Goal: Task Accomplishment & Management: Manage account settings

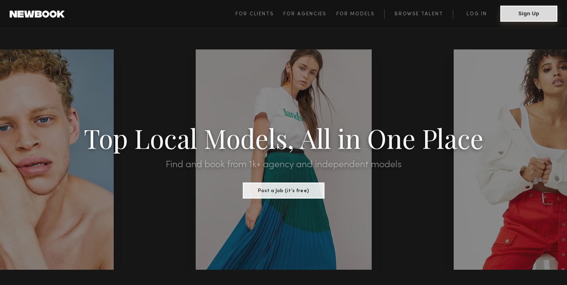
click at [519, 20] on button "Sign Up" at bounding box center [529, 14] width 57 height 16
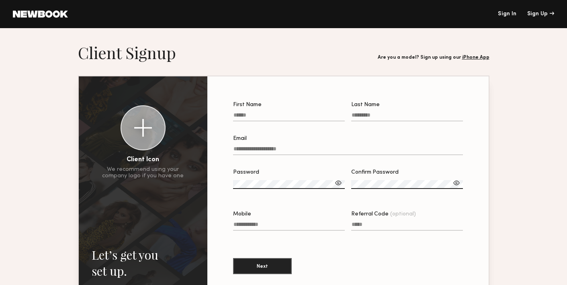
click at [271, 116] on input "First Name" at bounding box center [289, 116] width 112 height 9
type input "*****"
type input "******"
type input "**********"
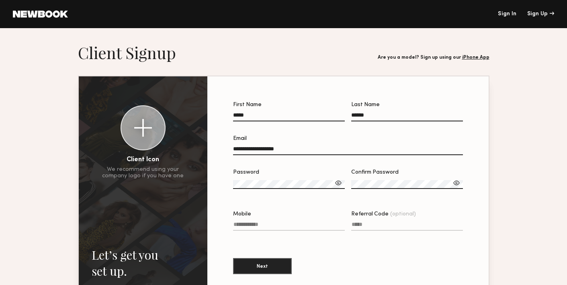
type input "**********"
click at [337, 179] on label "Password" at bounding box center [289, 183] width 112 height 27
click at [337, 181] on div at bounding box center [339, 183] width 8 height 8
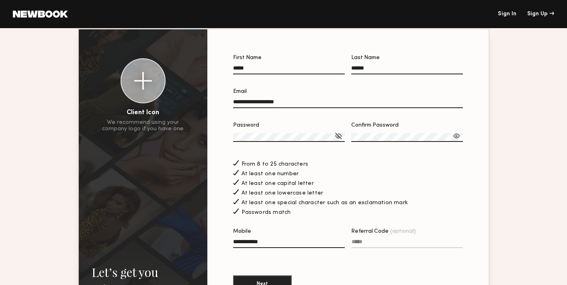
scroll to position [69, 0]
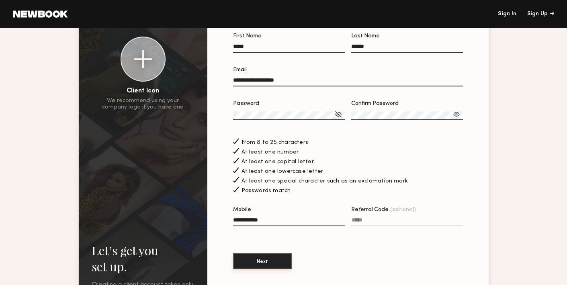
click at [274, 258] on button "Next" at bounding box center [262, 261] width 59 height 16
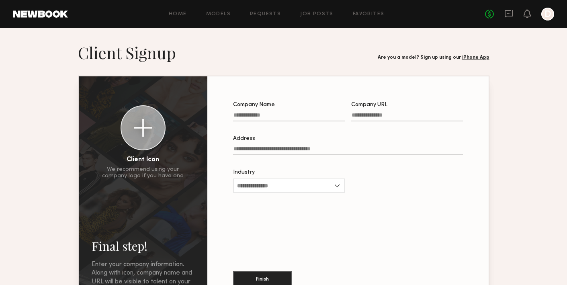
click at [275, 116] on input "Company Name" at bounding box center [289, 116] width 112 height 9
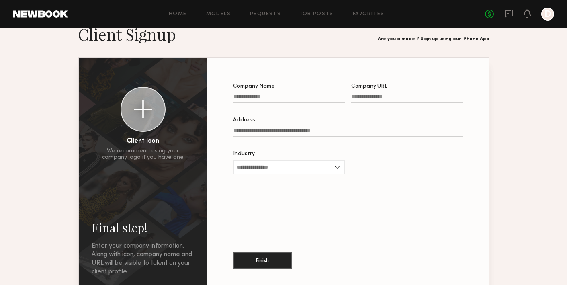
scroll to position [71, 0]
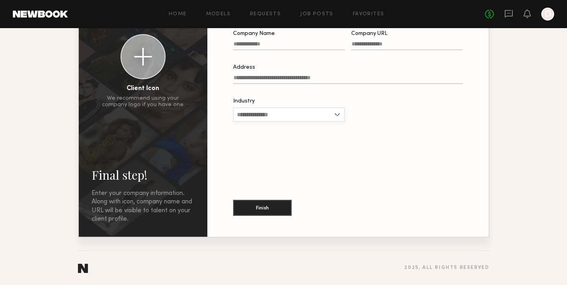
click at [281, 109] on input "Industry" at bounding box center [289, 114] width 112 height 14
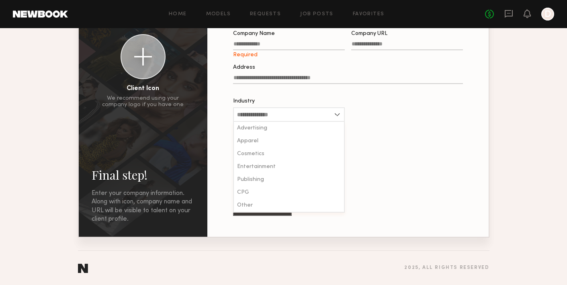
click at [288, 106] on div "Industry Advertising Apparel Cosmetics Entertainment Publishing CPG Other Requi…" at bounding box center [289, 114] width 112 height 31
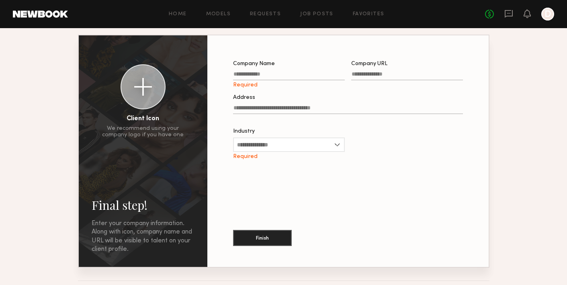
scroll to position [42, 0]
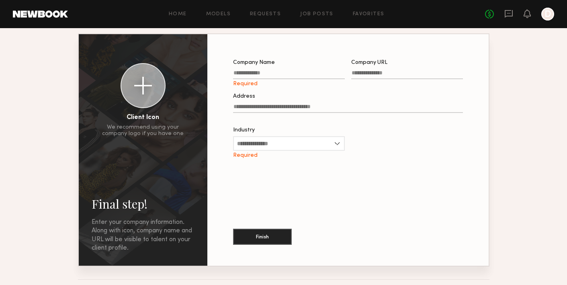
click at [269, 74] on input "Company Name Required" at bounding box center [289, 74] width 112 height 9
type input "*****"
click at [282, 103] on label "Address" at bounding box center [348, 107] width 230 height 27
click at [282, 104] on input "Address" at bounding box center [348, 108] width 230 height 9
click at [280, 108] on input "Address" at bounding box center [348, 108] width 230 height 9
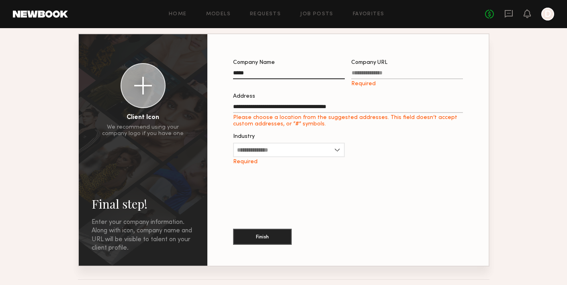
type input "**********"
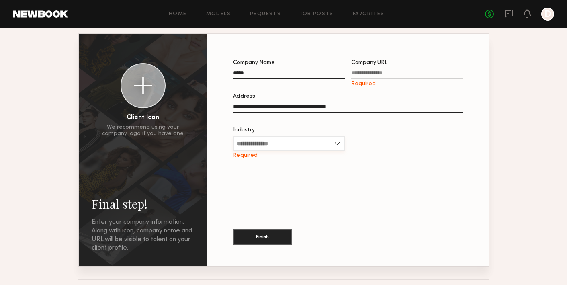
click at [284, 148] on input "Industry" at bounding box center [289, 143] width 112 height 14
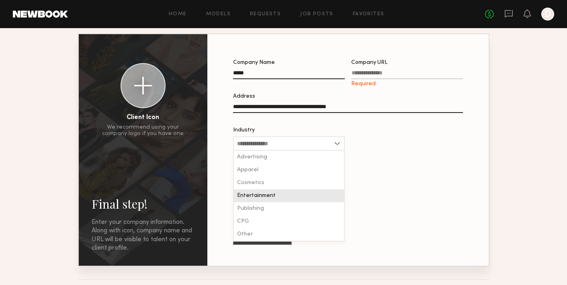
click at [277, 200] on div "Entertainment" at bounding box center [289, 195] width 110 height 13
type input "**********"
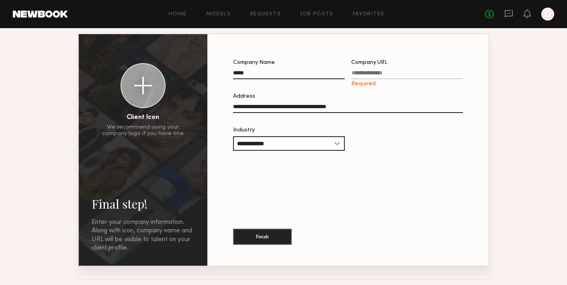
click at [394, 75] on input "Company URL Required" at bounding box center [407, 74] width 112 height 9
click at [386, 75] on input "*********" at bounding box center [407, 74] width 112 height 9
paste input "**********"
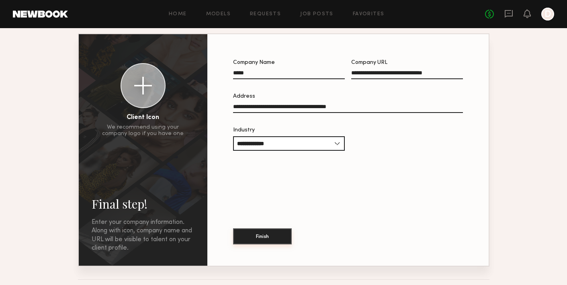
type input "**********"
click at [259, 241] on button "Finish" at bounding box center [262, 236] width 59 height 16
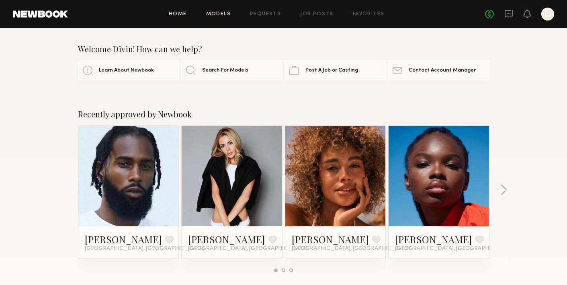
click at [219, 16] on link "Models" at bounding box center [218, 14] width 25 height 5
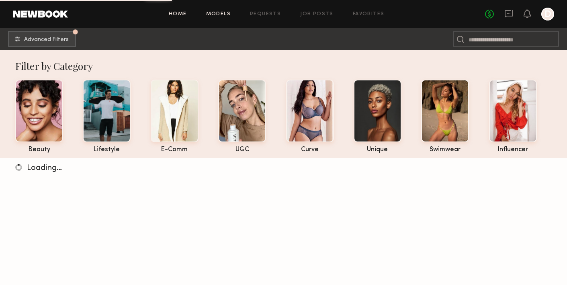
click at [181, 14] on link "Home" at bounding box center [178, 14] width 18 height 5
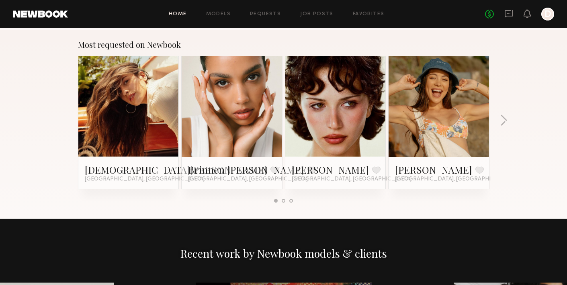
scroll to position [445, 0]
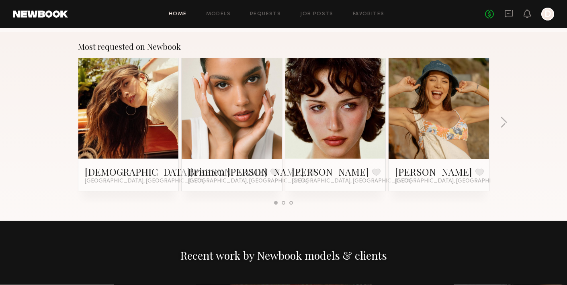
click at [220, 22] on header "Home Models Requests Job Posts Favorites Sign Out No fees up to $5,000 D" at bounding box center [283, 14] width 567 height 28
click at [225, 17] on div "Home Models Requests Job Posts Favorites Sign Out No fees up to $5,000 D" at bounding box center [311, 14] width 486 height 13
click at [228, 18] on div "Home Models Requests Job Posts Favorites Sign Out No fees up to $5,000 D" at bounding box center [311, 14] width 486 height 13
click at [227, 14] on link "Models" at bounding box center [218, 14] width 25 height 5
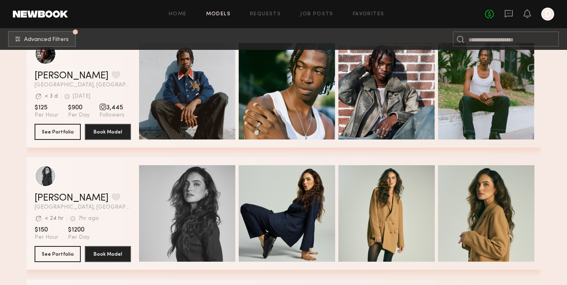
scroll to position [6137, 0]
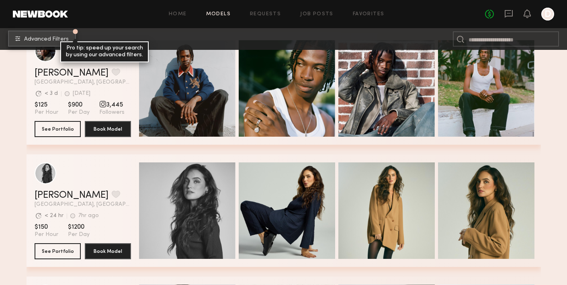
click at [33, 38] on span "Advanced Filters" at bounding box center [46, 40] width 45 height 6
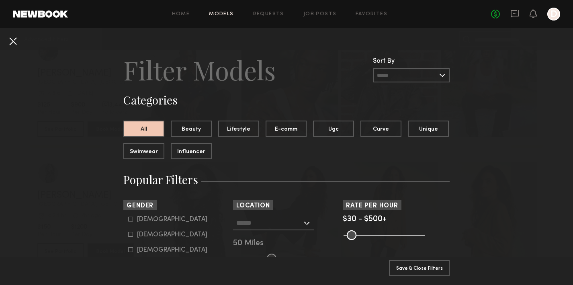
click at [18, 44] on button at bounding box center [12, 41] width 13 height 13
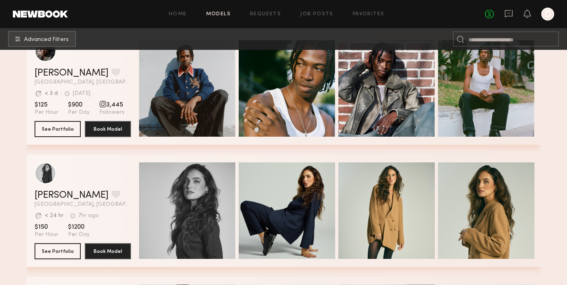
click at [188, 20] on div "Home Models Requests Job Posts Favorites Sign Out No fees up to $5,000 D" at bounding box center [311, 14] width 486 height 13
click at [183, 16] on link "Home" at bounding box center [178, 14] width 18 height 5
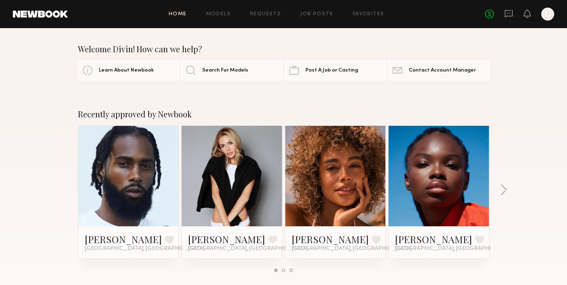
click at [550, 16] on div at bounding box center [548, 14] width 13 height 13
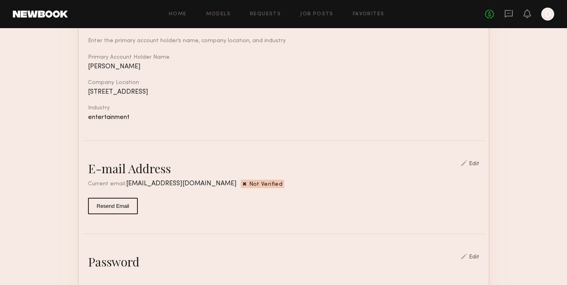
scroll to position [102, 0]
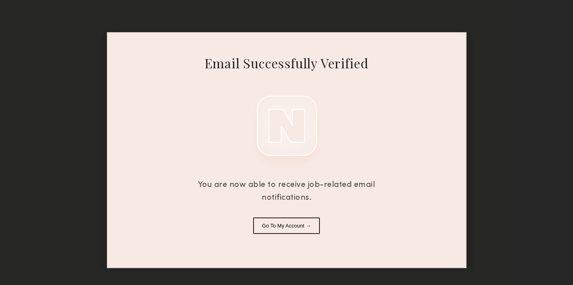
click at [288, 224] on button "Go To My Account →" at bounding box center [286, 226] width 67 height 16
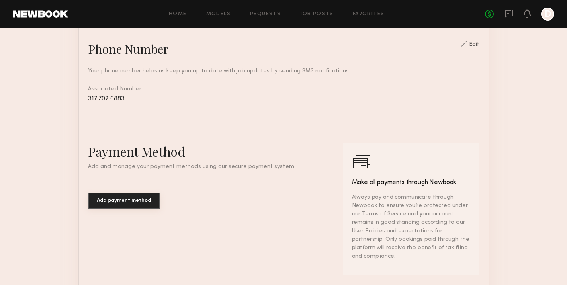
scroll to position [383, 0]
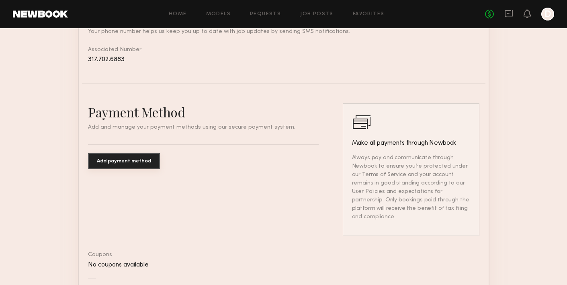
click at [141, 161] on button "Add payment method" at bounding box center [124, 161] width 72 height 16
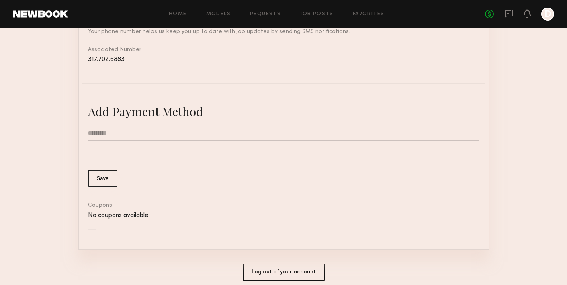
click at [140, 129] on input "text" at bounding box center [284, 133] width 392 height 15
type input "**********"
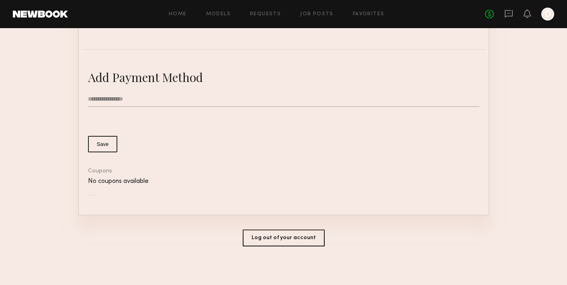
scroll to position [417, 0]
click at [96, 146] on button "Save" at bounding box center [103, 144] width 30 height 16
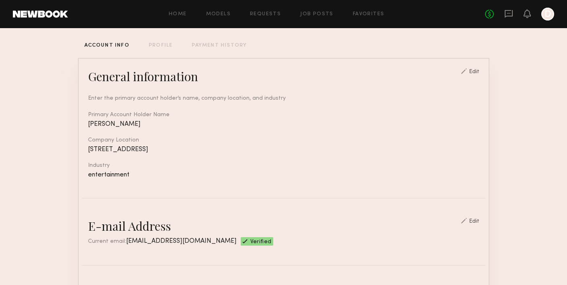
scroll to position [0, 0]
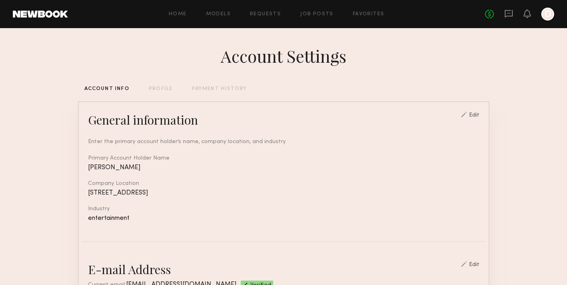
click at [154, 88] on div "PROFILE" at bounding box center [161, 88] width 24 height 5
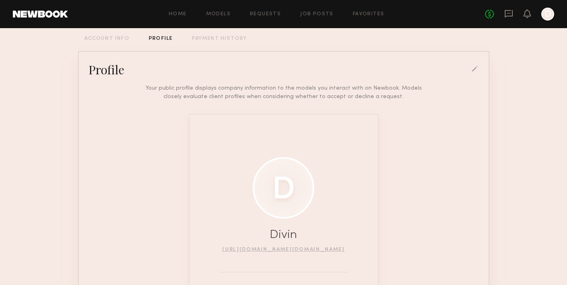
scroll to position [49, 0]
click at [222, 47] on div "Account Settings ACCOUNT INFO PROFILE PAYMENT HISTORY Profile Your public profi…" at bounding box center [284, 173] width 412 height 388
click at [53, 10] on header "Home Models Requests Job Posts Favorites Sign Out No fees up to $5,000 D" at bounding box center [283, 14] width 567 height 28
click at [53, 12] on link at bounding box center [40, 13] width 55 height 7
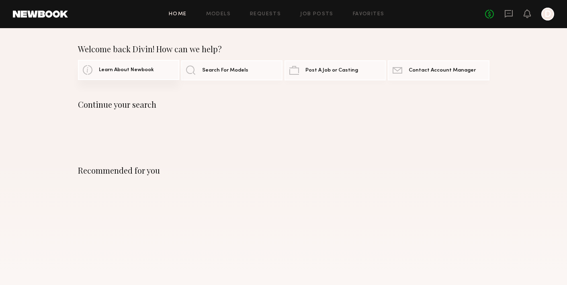
click at [131, 71] on span "Learn About Newbook" at bounding box center [126, 70] width 55 height 5
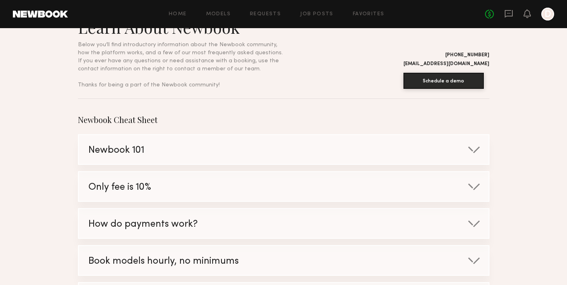
scroll to position [26, 0]
click at [163, 197] on div "Only fee is 10%" at bounding box center [275, 187] width 393 height 31
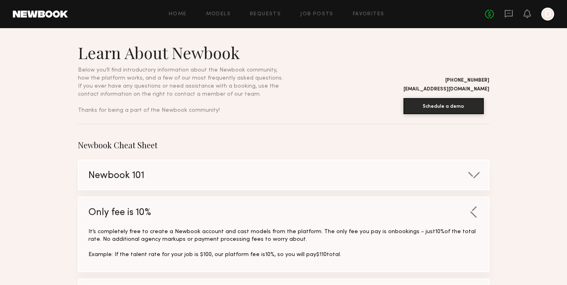
scroll to position [0, 0]
click at [221, 11] on div "Home Models Requests Job Posts Favorites Sign Out No fees up to $5,000 D" at bounding box center [311, 14] width 486 height 13
click at [174, 14] on link "Home" at bounding box center [178, 14] width 18 height 5
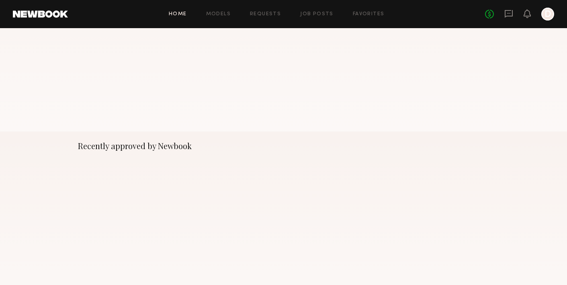
scroll to position [393, 0]
click at [274, 13] on link "Requests" at bounding box center [265, 14] width 31 height 5
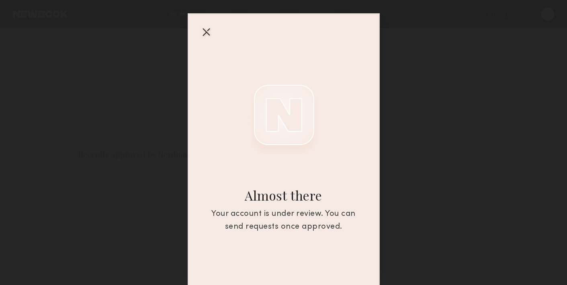
scroll to position [22, 0]
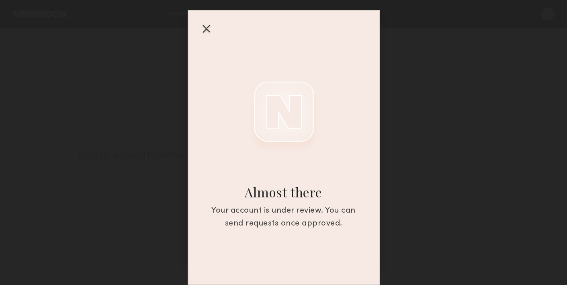
click at [200, 29] on div at bounding box center [206, 28] width 13 height 13
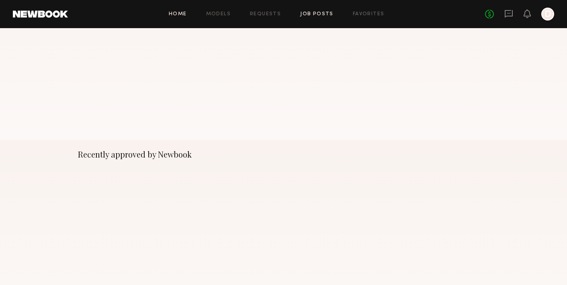
click at [320, 14] on link "Job Posts" at bounding box center [316, 14] width 33 height 5
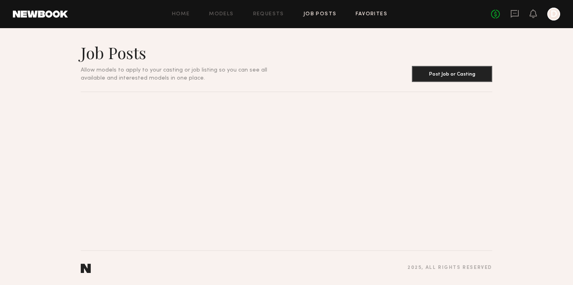
click at [364, 12] on link "Favorites" at bounding box center [372, 14] width 32 height 5
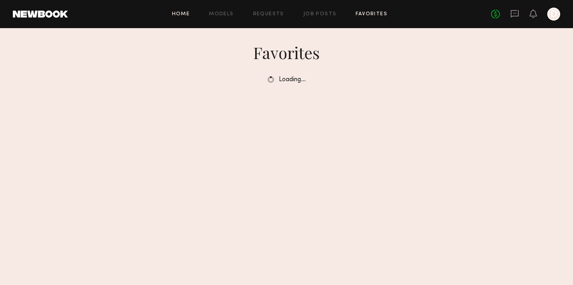
click at [184, 14] on link "Home" at bounding box center [181, 14] width 18 height 5
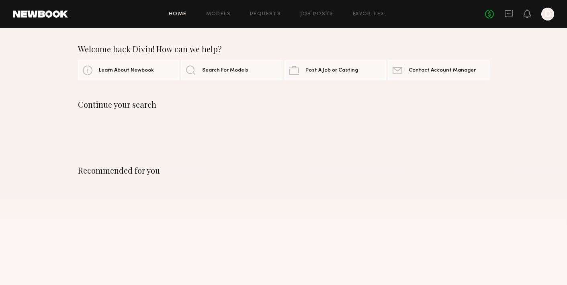
click at [546, 12] on div at bounding box center [548, 14] width 13 height 13
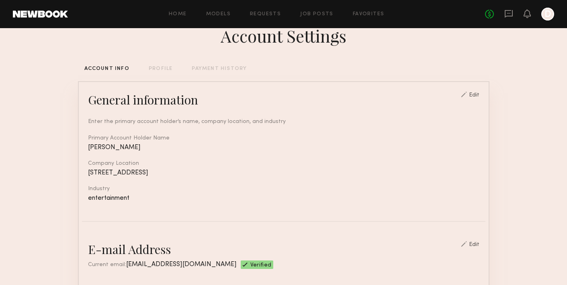
scroll to position [23, 0]
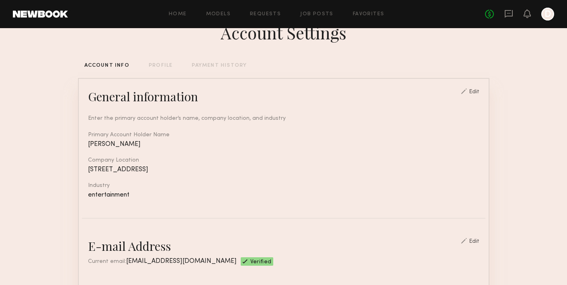
click at [169, 65] on div "PROFILE" at bounding box center [161, 65] width 24 height 5
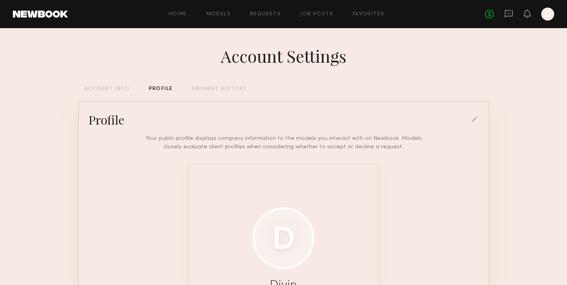
click at [111, 88] on div "ACCOUNT INFO" at bounding box center [106, 88] width 45 height 5
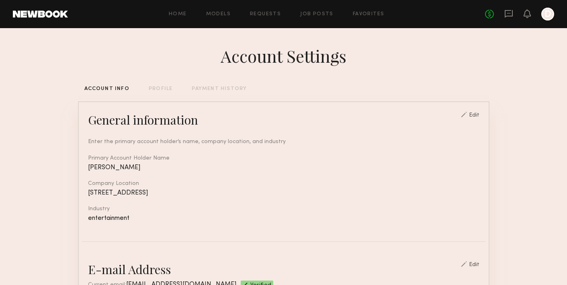
click at [59, 18] on header "Home Models Requests Job Posts Favorites Sign Out No fees up to $5,000 D" at bounding box center [283, 14] width 567 height 28
click at [64, 6] on header "Home Models Requests Job Posts Favorites Sign Out No fees up to $5,000 D" at bounding box center [283, 14] width 567 height 28
click at [265, 15] on link "Requests" at bounding box center [265, 14] width 31 height 5
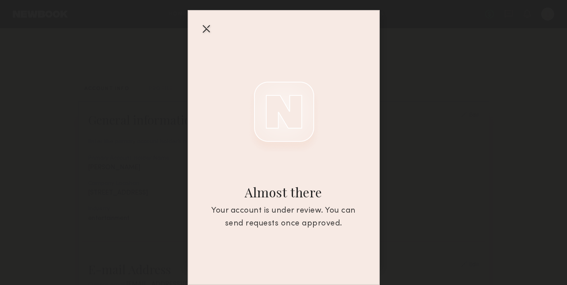
click at [203, 30] on div at bounding box center [206, 28] width 13 height 13
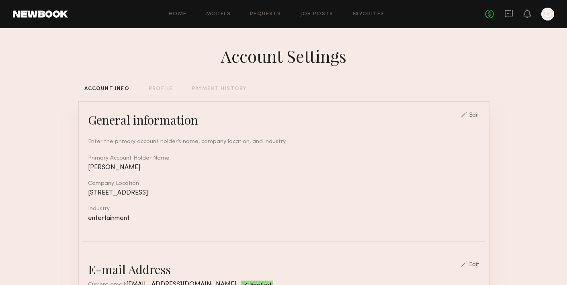
click at [55, 15] on link at bounding box center [40, 13] width 55 height 7
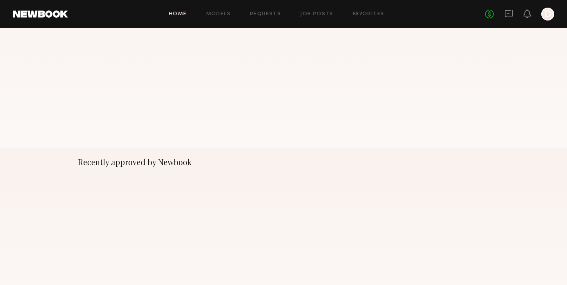
scroll to position [437, 0]
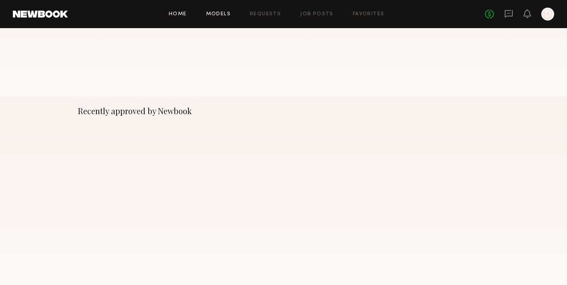
click at [226, 14] on link "Models" at bounding box center [218, 14] width 25 height 5
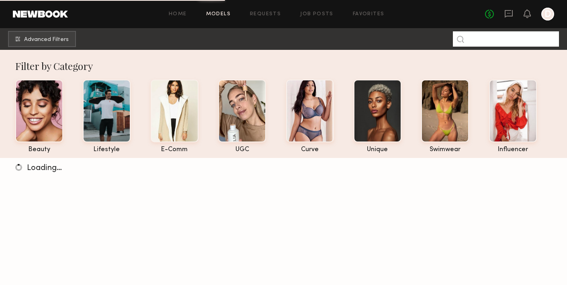
click at [487, 44] on input at bounding box center [506, 38] width 106 height 15
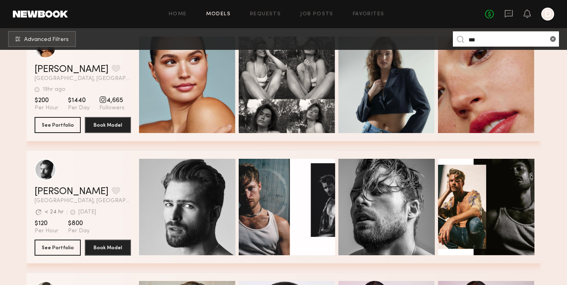
scroll to position [5319, 0]
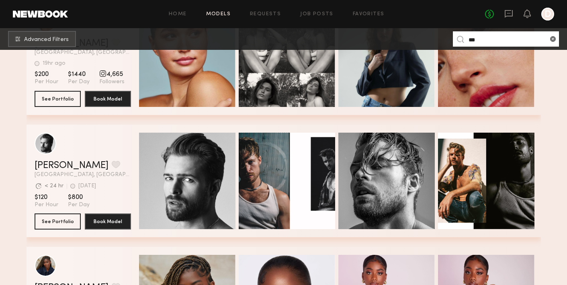
type input "***"
click at [538, 13] on div "No fees up to $5,000 D" at bounding box center [519, 14] width 69 height 13
click at [547, 14] on div at bounding box center [548, 14] width 13 height 13
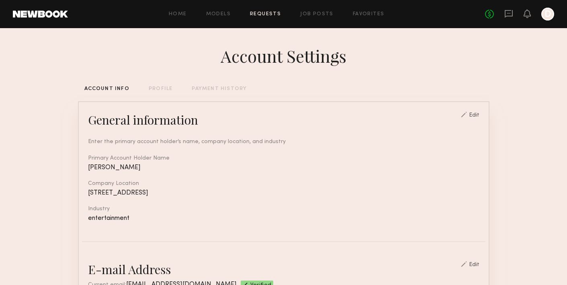
click at [258, 16] on link "Requests" at bounding box center [265, 14] width 31 height 5
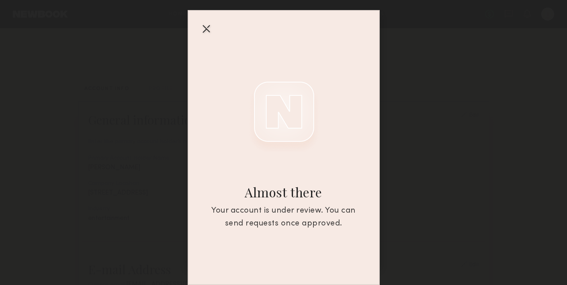
click at [415, 35] on div "Almost there Your account is under review. You can send requests once approved." at bounding box center [283, 142] width 567 height 285
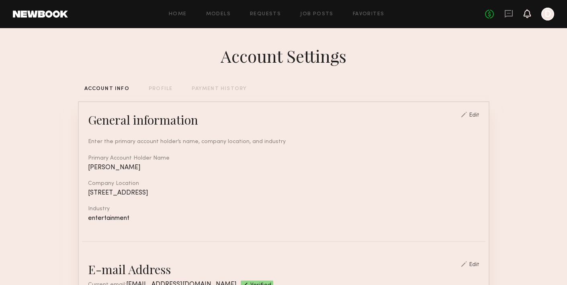
click at [525, 14] on icon at bounding box center [527, 13] width 6 height 6
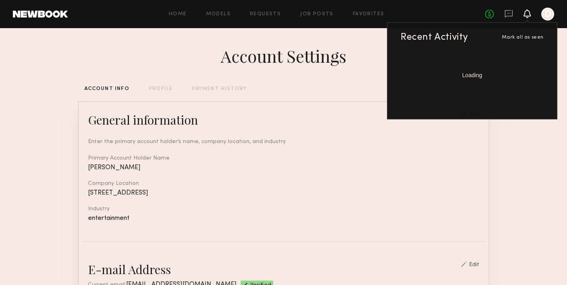
click at [546, 20] on div at bounding box center [548, 14] width 13 height 13
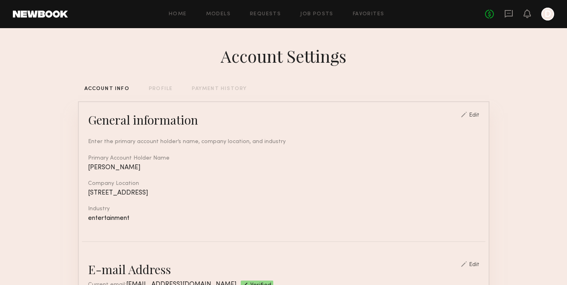
scroll to position [465, 0]
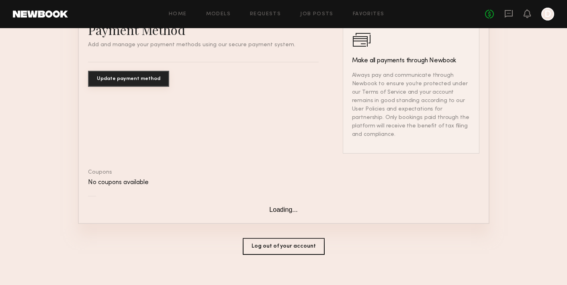
click at [544, 14] on div at bounding box center [548, 14] width 13 height 13
click at [283, 238] on button "Log out of your account" at bounding box center [284, 246] width 82 height 17
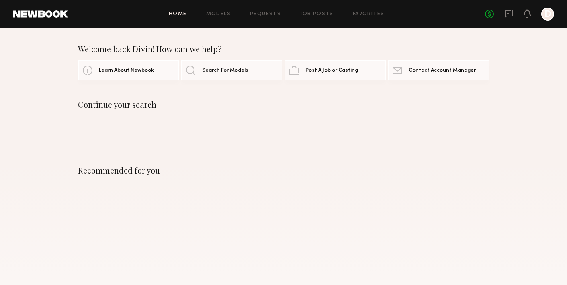
click at [54, 20] on header "Home Models Requests Job Posts Favorites Sign Out No fees up to $5,000 D" at bounding box center [283, 14] width 567 height 28
click at [62, 12] on link at bounding box center [40, 13] width 55 height 7
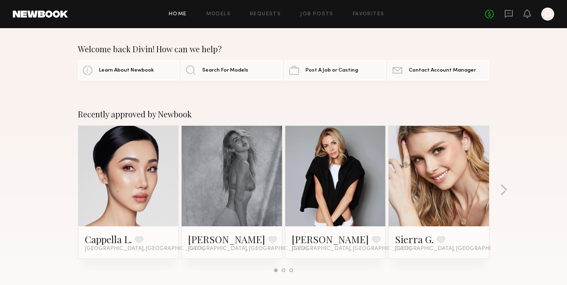
click at [537, 19] on div "No fees up to $5,000 D" at bounding box center [519, 14] width 69 height 13
click at [544, 17] on div at bounding box center [548, 14] width 13 height 13
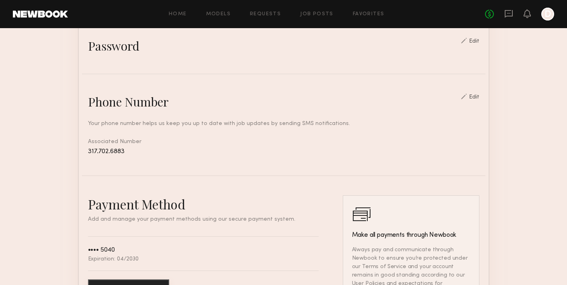
scroll to position [458, 0]
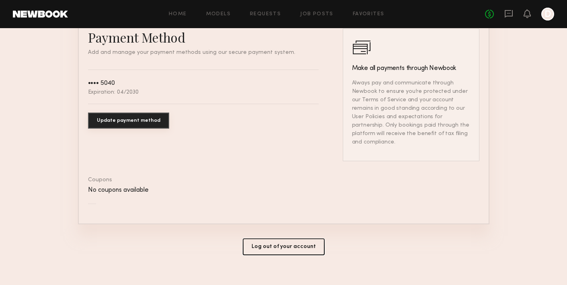
click at [294, 238] on button "Log out of your account" at bounding box center [284, 246] width 82 height 17
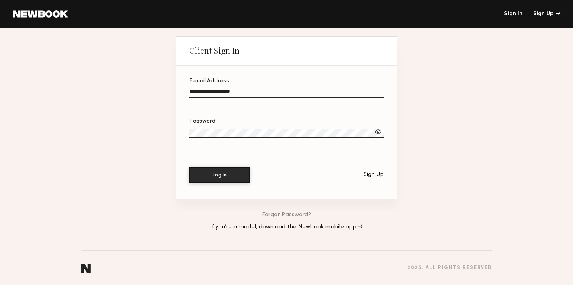
click at [285, 229] on link "If you’re a model, download the Newbook mobile app →" at bounding box center [286, 227] width 153 height 6
click at [240, 90] on input "**********" at bounding box center [286, 92] width 195 height 9
click at [241, 90] on input "**********" at bounding box center [286, 92] width 195 height 9
click at [382, 131] on div at bounding box center [378, 132] width 8 height 8
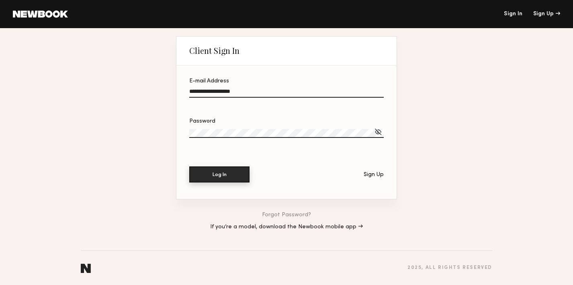
click at [210, 166] on button "Log In" at bounding box center [219, 174] width 60 height 16
click at [231, 173] on button "Log In" at bounding box center [219, 174] width 60 height 16
click at [228, 92] on input "**********" at bounding box center [286, 92] width 195 height 9
click at [227, 92] on input "**********" at bounding box center [286, 92] width 195 height 9
click at [219, 168] on button "Log In" at bounding box center [219, 174] width 60 height 16
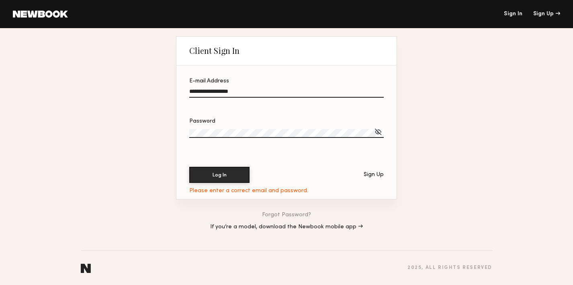
click at [517, 15] on link "Sign In" at bounding box center [513, 14] width 18 height 6
click at [376, 135] on div at bounding box center [378, 132] width 8 height 8
click at [380, 131] on div at bounding box center [378, 132] width 8 height 8
drag, startPoint x: 220, startPoint y: 92, endPoint x: 290, endPoint y: 92, distance: 70.4
click at [289, 92] on input "**********" at bounding box center [286, 92] width 195 height 9
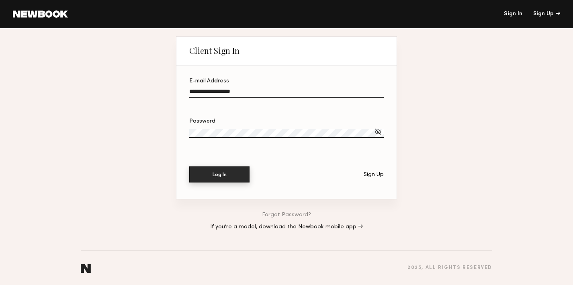
click at [207, 177] on button "Log In" at bounding box center [219, 174] width 60 height 16
click at [197, 176] on button "Log In" at bounding box center [219, 174] width 60 height 16
click at [215, 94] on input "**********" at bounding box center [286, 92] width 195 height 9
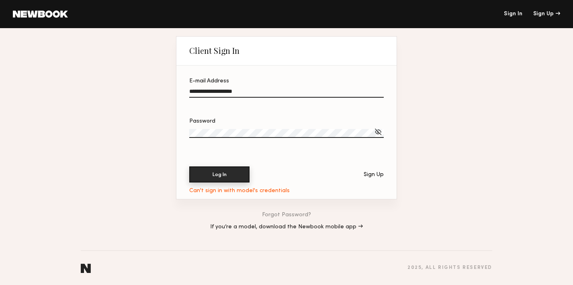
click at [220, 181] on button "Log In" at bounding box center [219, 174] width 60 height 16
click at [315, 39] on header "Client Sign In" at bounding box center [286, 51] width 220 height 29
click at [262, 95] on input "**********" at bounding box center [286, 92] width 195 height 9
click at [234, 171] on button "Log In" at bounding box center [219, 174] width 60 height 16
click at [302, 93] on input "**********" at bounding box center [286, 92] width 195 height 9
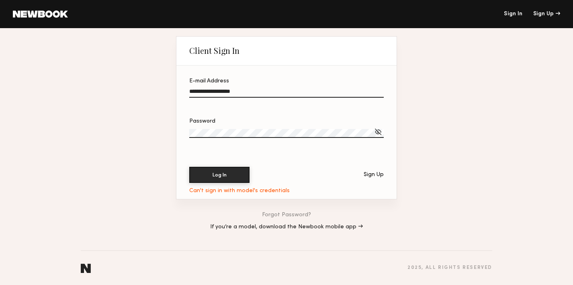
click at [302, 93] on input "**********" at bounding box center [286, 92] width 195 height 9
type input "**********"
click at [382, 131] on div at bounding box center [378, 132] width 8 height 8
click at [380, 131] on div at bounding box center [378, 132] width 8 height 8
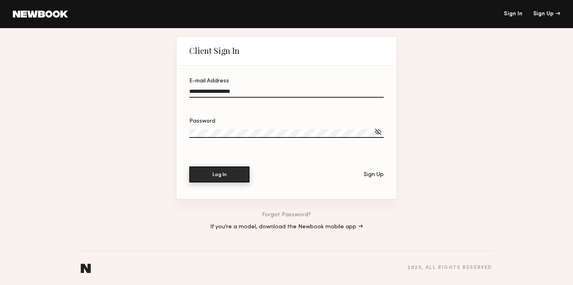
click at [216, 178] on button "Log In" at bounding box center [219, 174] width 60 height 16
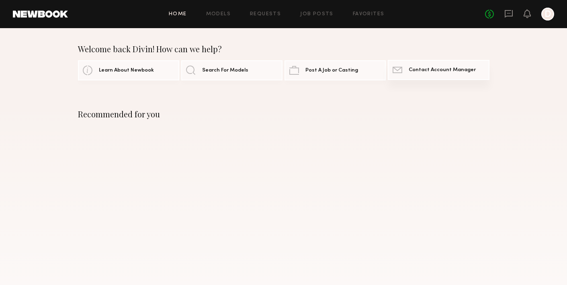
click at [415, 69] on span "Contact Account Manager" at bounding box center [442, 70] width 67 height 5
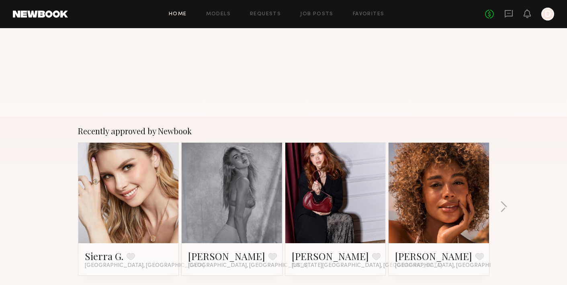
scroll to position [192, 0]
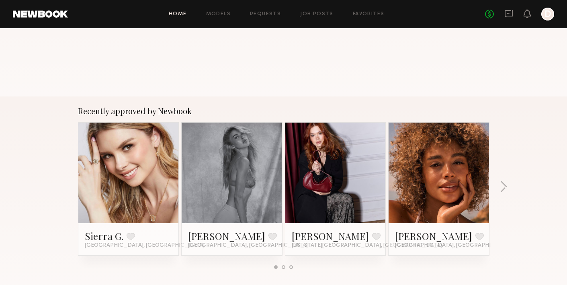
click at [223, 19] on div "Home Models Requests Job Posts Favorites Sign Out No fees up to $5,000 D" at bounding box center [311, 14] width 486 height 13
click at [267, 15] on link "Requests" at bounding box center [265, 14] width 31 height 5
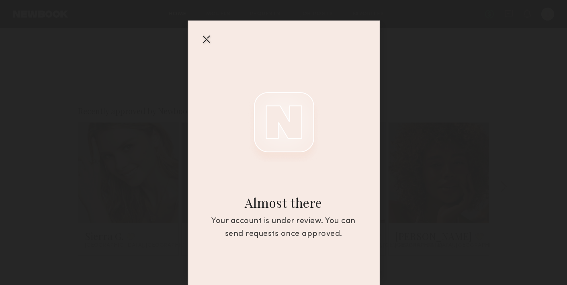
scroll to position [22, 0]
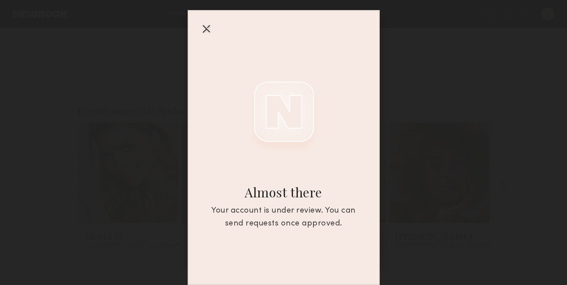
click at [209, 34] on div at bounding box center [206, 28] width 13 height 13
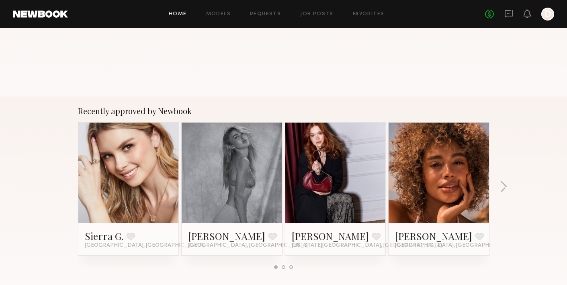
click at [547, 21] on header "Home Models Requests Job Posts Favorites Sign Out No fees up to $5,000 D" at bounding box center [283, 14] width 567 height 28
click at [547, 14] on div at bounding box center [548, 14] width 13 height 13
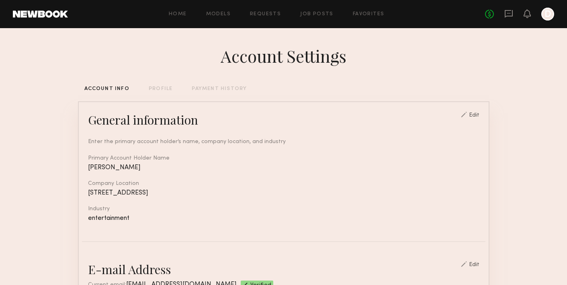
click at [179, 18] on div "Home Models Requests Job Posts Favorites Sign Out No fees up to $5,000 D" at bounding box center [311, 14] width 486 height 13
click at [184, 16] on div "Home Models Requests Job Posts Favorites Sign Out No fees up to $5,000 D" at bounding box center [311, 14] width 486 height 13
click at [180, 11] on div "Home Models Requests Job Posts Favorites Sign Out No fees up to $5,000 D" at bounding box center [311, 14] width 486 height 13
click at [180, 13] on link "Home" at bounding box center [178, 14] width 18 height 5
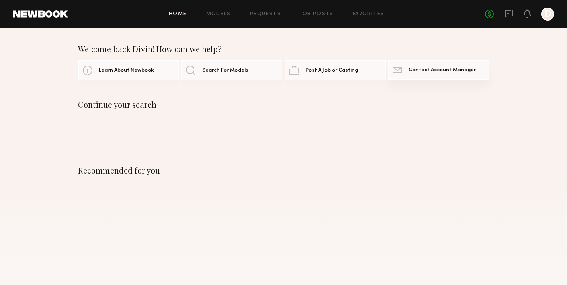
click at [458, 70] on span "Contact Account Manager" at bounding box center [442, 70] width 67 height 5
click at [542, 15] on div at bounding box center [548, 14] width 13 height 13
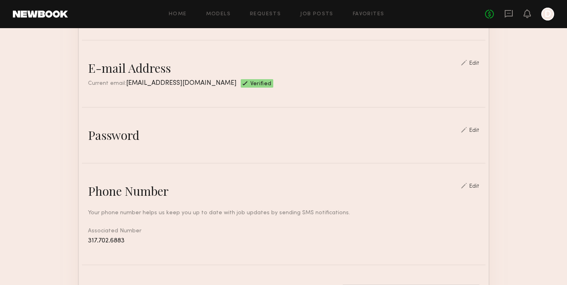
scroll to position [458, 0]
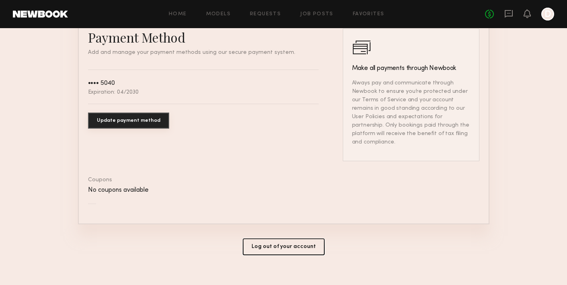
click at [285, 238] on button "Log out of your account" at bounding box center [284, 246] width 82 height 17
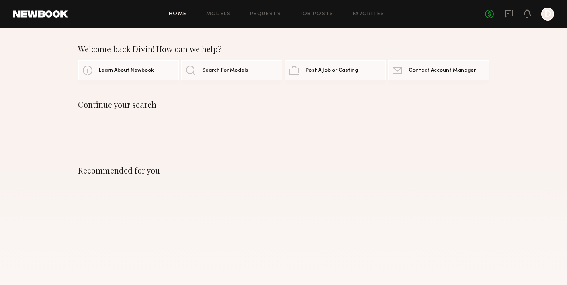
click at [547, 12] on div at bounding box center [548, 14] width 13 height 13
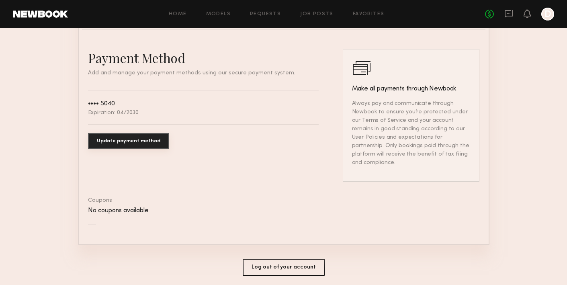
scroll to position [458, 0]
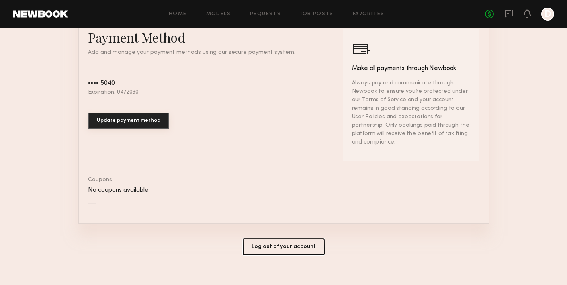
click at [280, 238] on button "Log out of your account" at bounding box center [284, 246] width 82 height 17
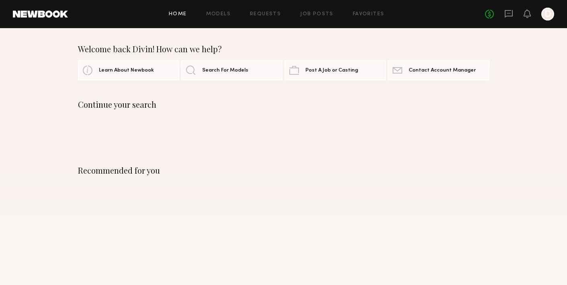
click at [488, 18] on div "No fees up to $5,000 D" at bounding box center [519, 14] width 69 height 13
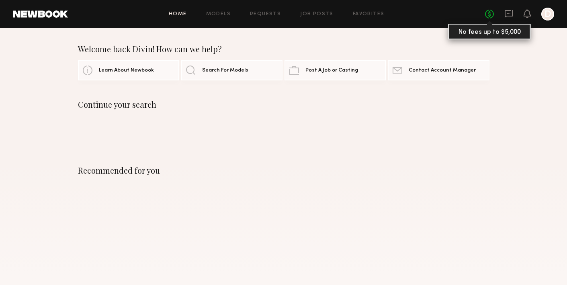
click at [488, 15] on link "No fees up to $5,000" at bounding box center [489, 14] width 9 height 9
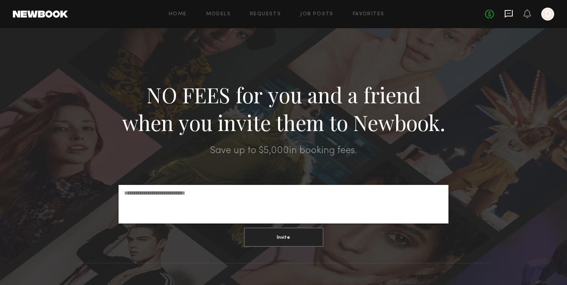
click at [511, 15] on icon at bounding box center [509, 13] width 9 height 9
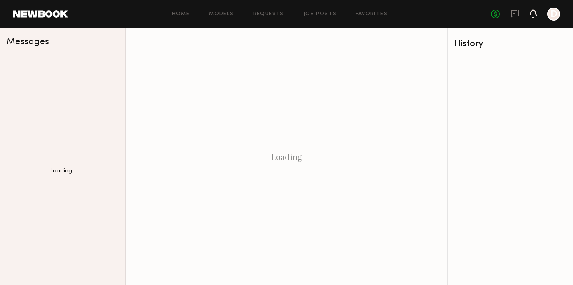
click at [533, 15] on icon at bounding box center [533, 13] width 6 height 6
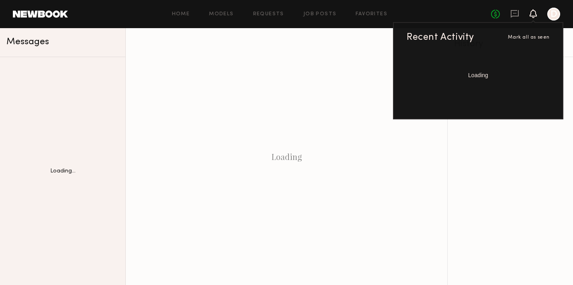
click at [557, 17] on div at bounding box center [554, 14] width 13 height 13
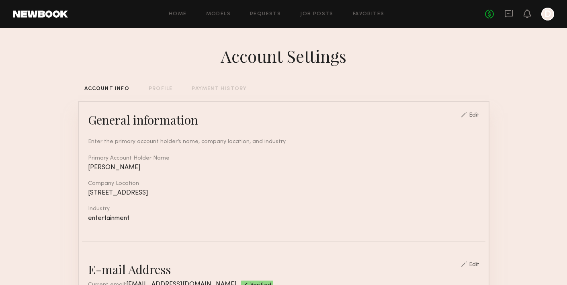
click at [156, 87] on div "PROFILE" at bounding box center [161, 88] width 24 height 5
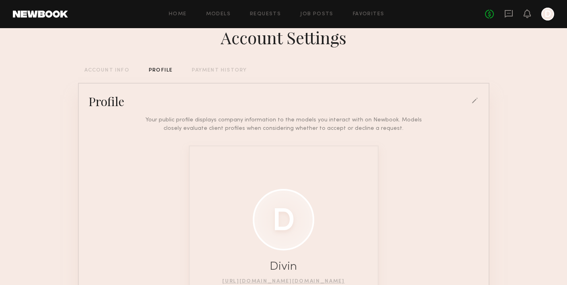
scroll to position [14, 0]
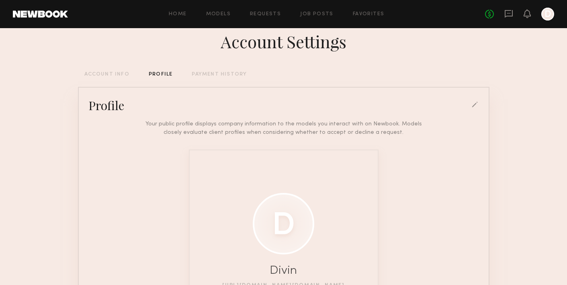
click at [472, 105] on div at bounding box center [475, 105] width 7 height 7
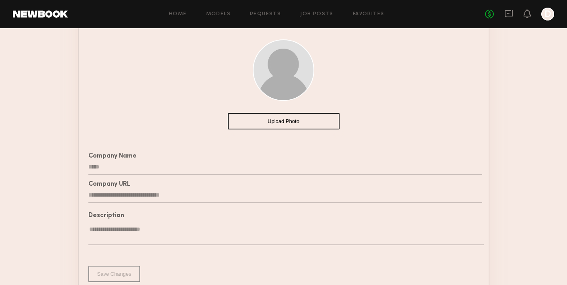
scroll to position [29, 0]
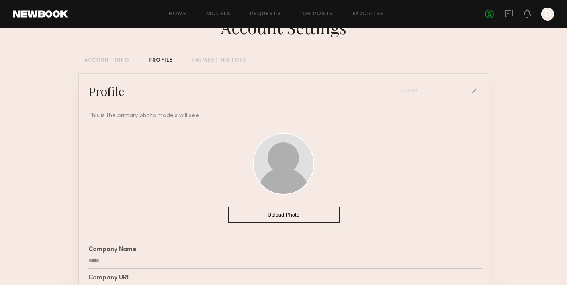
click at [114, 64] on div "**********" at bounding box center [284, 218] width 412 height 437
click at [119, 62] on div "ACCOUNT INFO" at bounding box center [106, 60] width 45 height 5
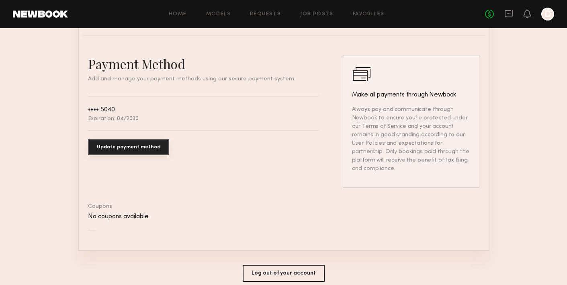
scroll to position [458, 0]
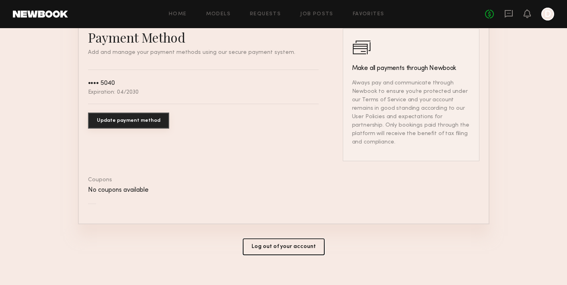
click at [263, 238] on button "Log out of your account" at bounding box center [284, 246] width 82 height 17
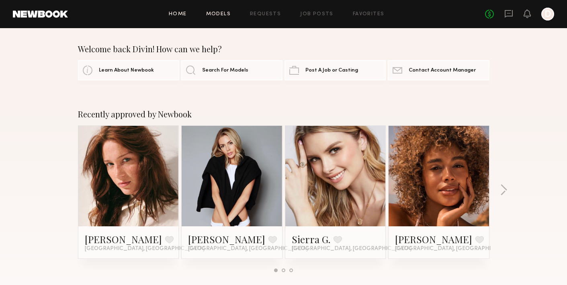
click at [218, 15] on link "Models" at bounding box center [218, 14] width 25 height 5
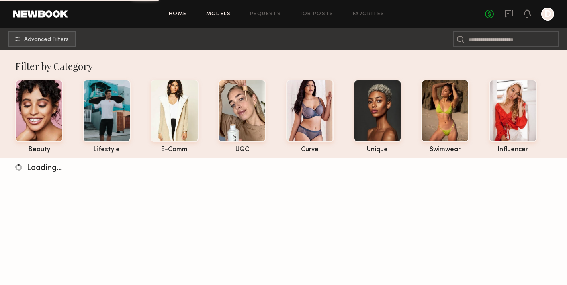
click at [187, 14] on link "Home" at bounding box center [178, 14] width 18 height 5
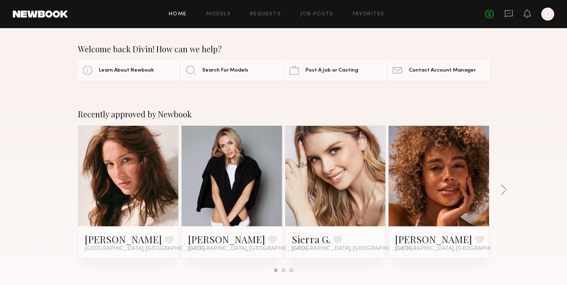
click at [511, 195] on div "Recently approved by Newbook Diana F. Favorite Los Angeles, CA Jessica E. Favor…" at bounding box center [283, 194] width 567 height 189
click at [504, 190] on button "button" at bounding box center [504, 190] width 8 height 13
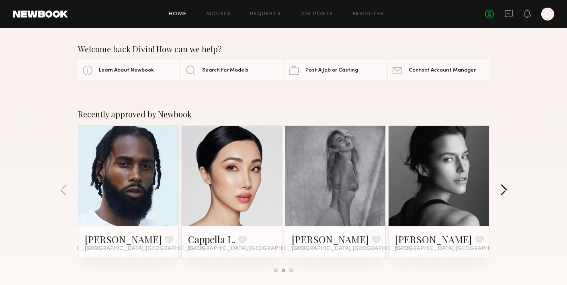
click at [504, 190] on button "button" at bounding box center [504, 190] width 8 height 13
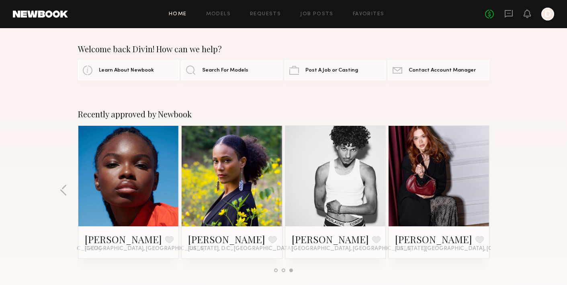
click at [504, 190] on div "Recently approved by Newbook Diana F. Favorite Los Angeles, CA Jessica E. Favor…" at bounding box center [283, 194] width 567 height 189
click at [504, 189] on div "Recently approved by Newbook Diana F. Favorite Los Angeles, CA Jessica E. Favor…" at bounding box center [283, 194] width 567 height 189
click at [549, 10] on div at bounding box center [548, 14] width 13 height 13
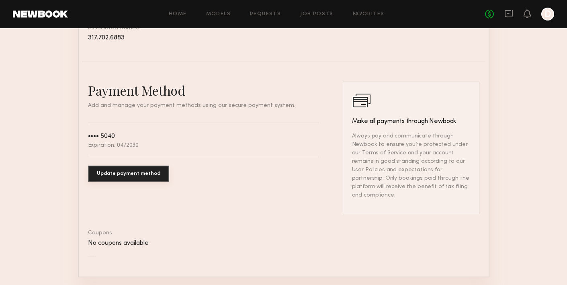
scroll to position [458, 0]
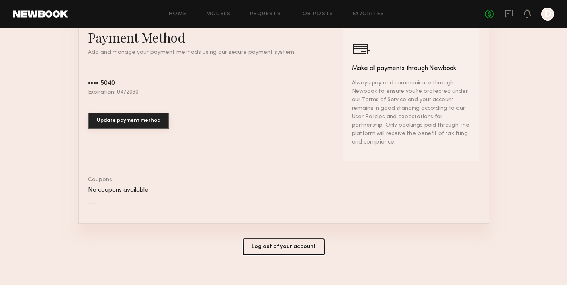
click at [277, 238] on button "Log out of your account" at bounding box center [284, 246] width 82 height 17
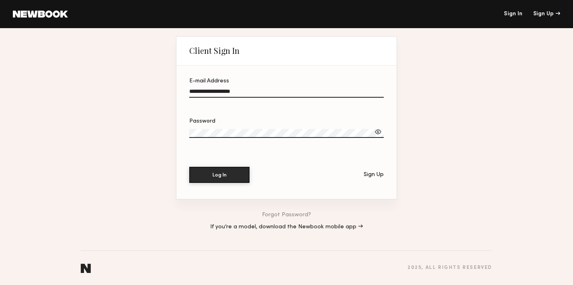
click at [376, 131] on div at bounding box center [378, 132] width 8 height 8
click at [311, 96] on input "**********" at bounding box center [286, 92] width 195 height 9
click at [311, 95] on input "**********" at bounding box center [286, 92] width 195 height 9
click at [376, 133] on div at bounding box center [378, 132] width 8 height 8
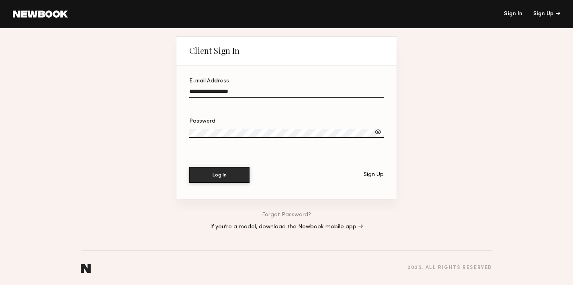
click at [379, 131] on div at bounding box center [378, 132] width 8 height 8
click at [207, 175] on button "Log In" at bounding box center [219, 174] width 60 height 16
click at [232, 90] on input "**********" at bounding box center [286, 92] width 195 height 9
click at [222, 170] on button "Log In" at bounding box center [219, 174] width 60 height 16
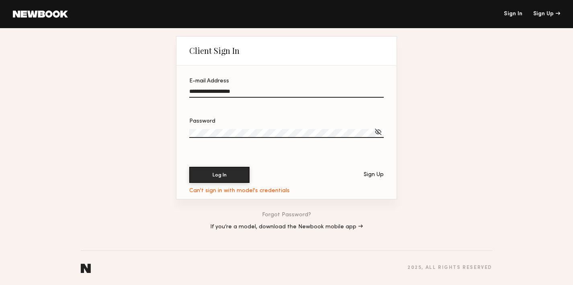
click at [377, 132] on div at bounding box center [378, 132] width 8 height 8
click at [227, 88] on label "**********" at bounding box center [286, 91] width 195 height 27
click at [227, 88] on input "**********" at bounding box center [286, 92] width 195 height 9
click at [227, 88] on label "**********" at bounding box center [286, 91] width 195 height 27
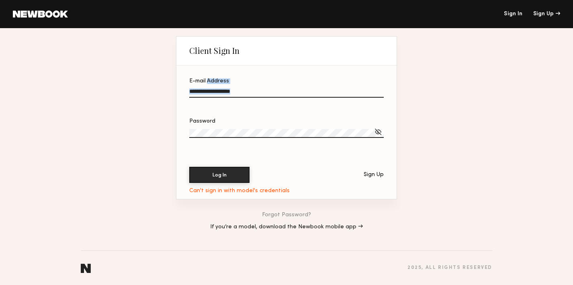
click at [227, 88] on input "**********" at bounding box center [286, 92] width 195 height 9
click at [230, 90] on input "**********" at bounding box center [286, 92] width 195 height 9
type input "**********"
click at [189, 167] on button "Log In" at bounding box center [219, 175] width 60 height 16
